Goal: Task Accomplishment & Management: Complete application form

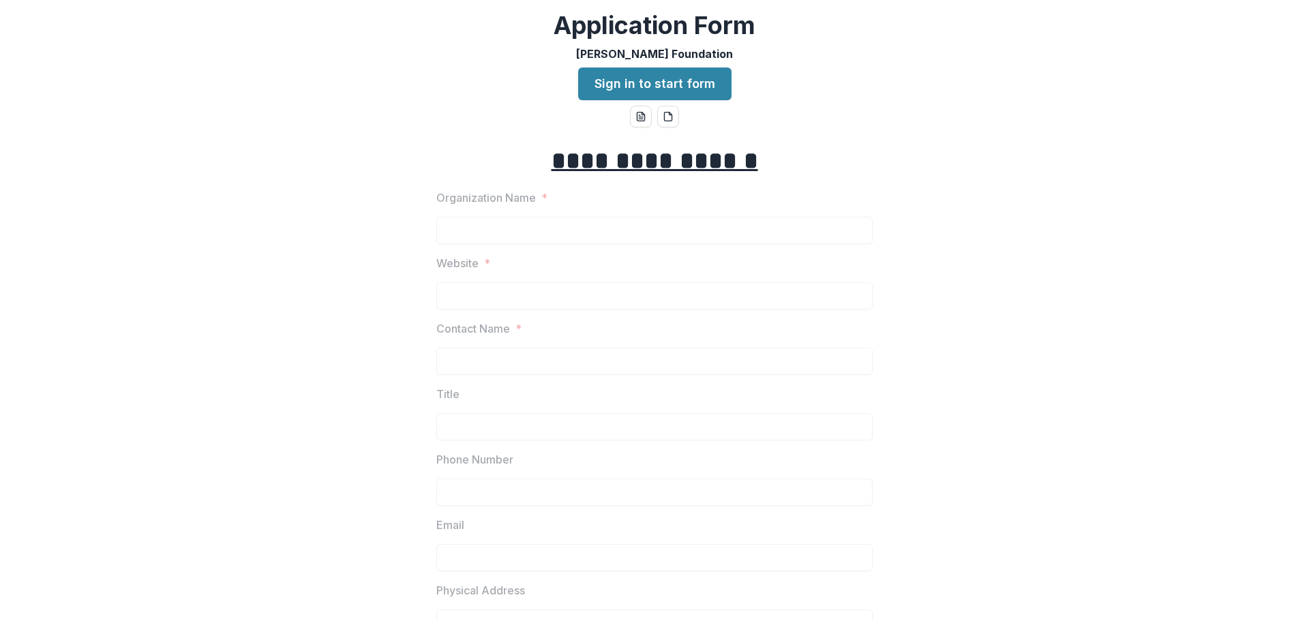
click at [612, 81] on link "Sign in to start form" at bounding box center [654, 84] width 153 height 33
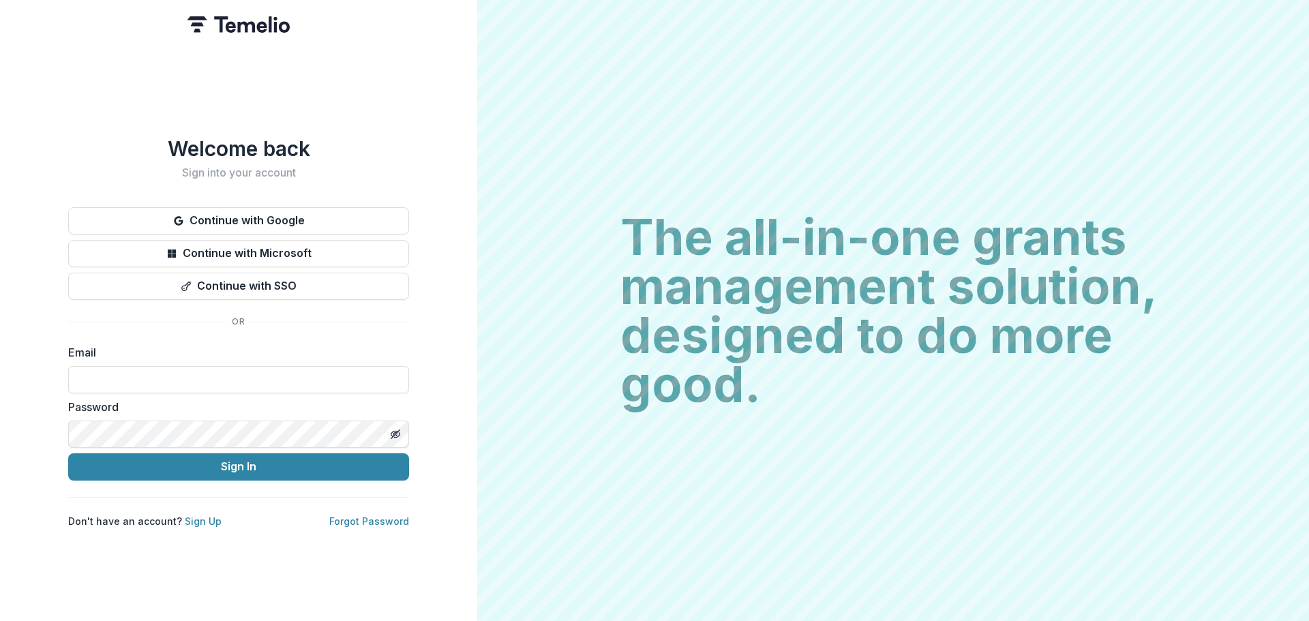
click at [661, 219] on h2 "The all-in-one grants management solution, designed to do more good." at bounding box center [894, 311] width 546 height 196
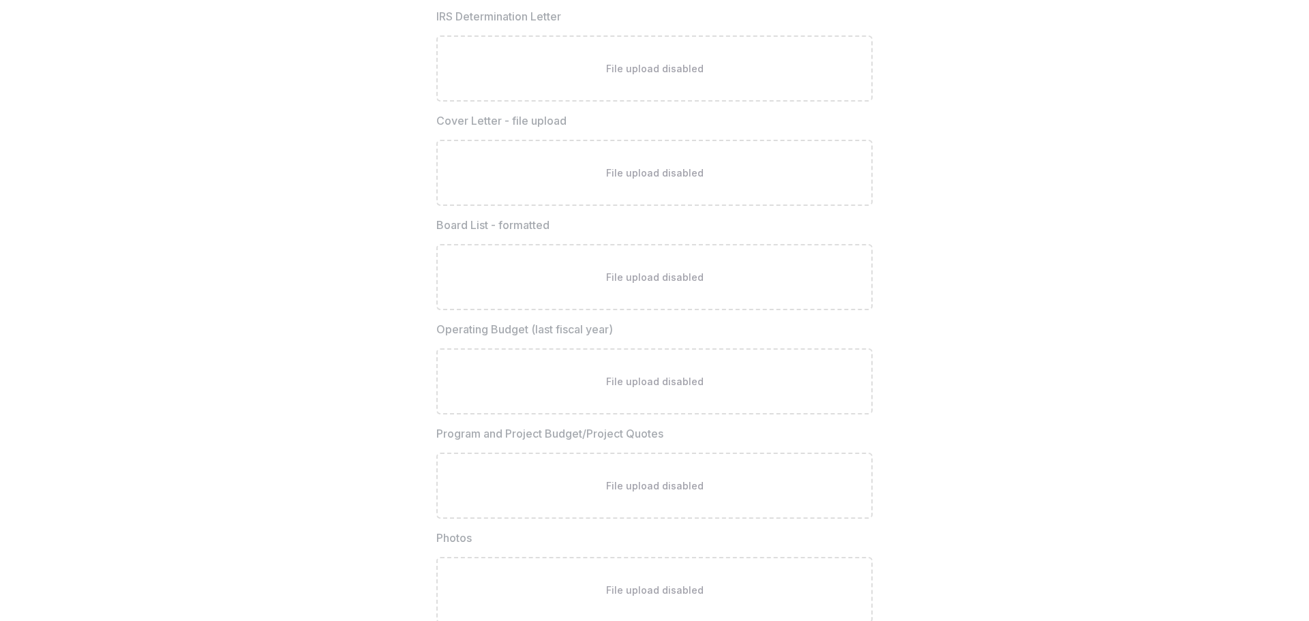
scroll to position [3649, 0]
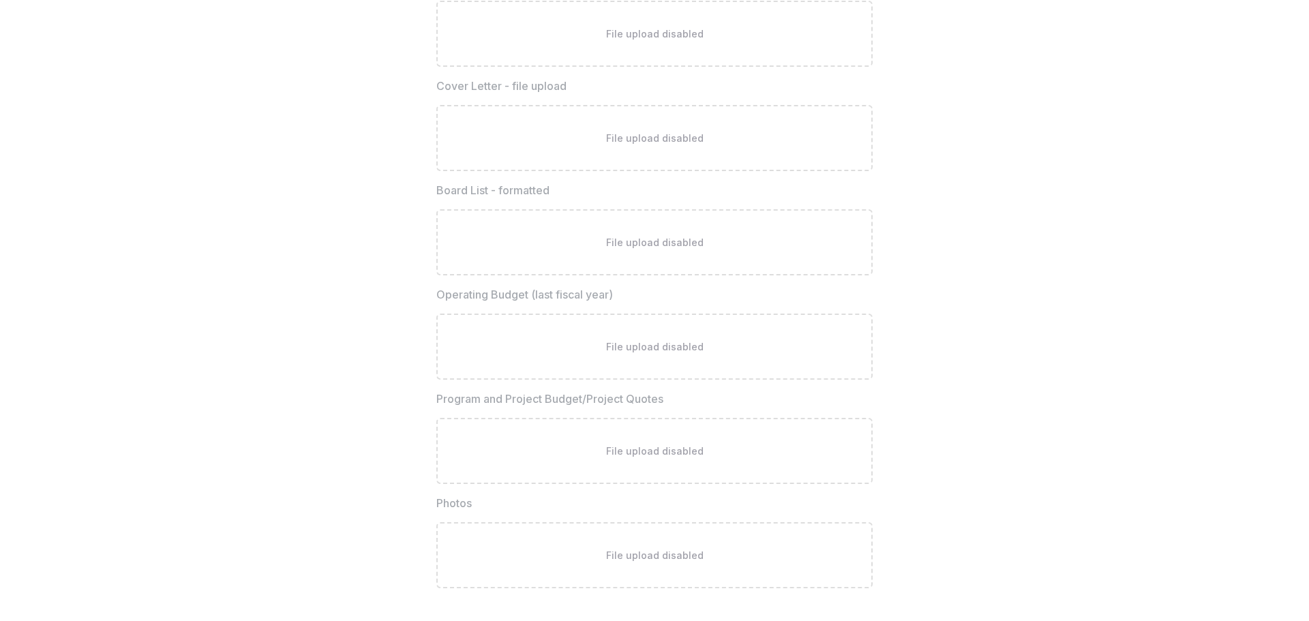
drag, startPoint x: 1184, startPoint y: 566, endPoint x: 1233, endPoint y: 517, distance: 69.0
